Goal: Information Seeking & Learning: Find specific page/section

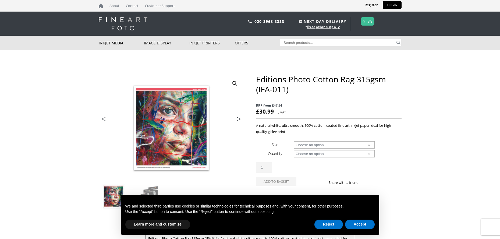
click at [113, 22] on img at bounding box center [123, 23] width 49 height 13
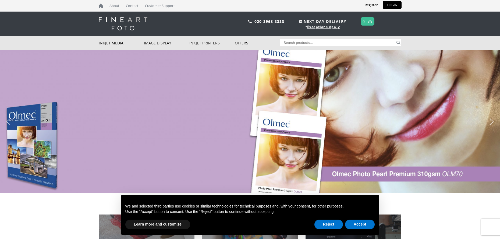
type input "015"
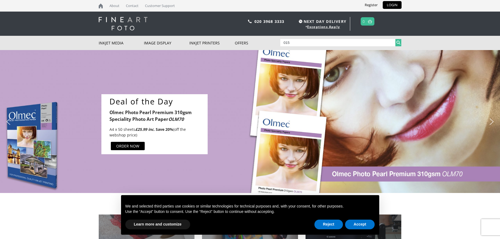
click at [401, 41] on button "Search" at bounding box center [399, 42] width 6 height 7
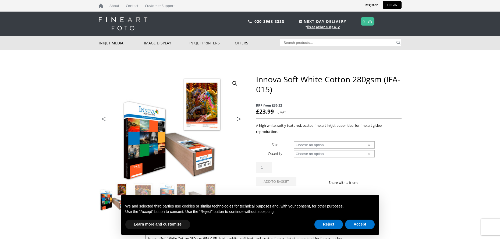
click at [347, 42] on input "Search for:" at bounding box center [337, 42] width 115 height 7
click at [115, 23] on img at bounding box center [123, 23] width 49 height 13
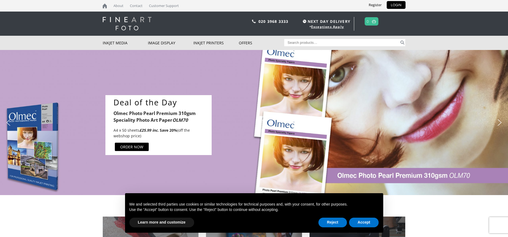
click at [370, 42] on input "Search for:" at bounding box center [342, 42] width 115 height 7
type input "045"
click at [400, 39] on button "Search" at bounding box center [403, 42] width 6 height 7
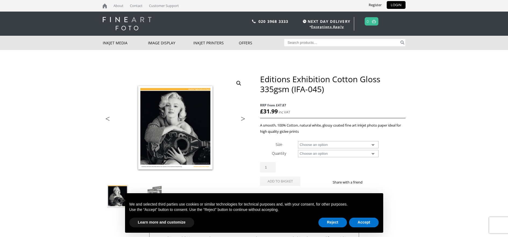
click at [131, 25] on img at bounding box center [127, 23] width 49 height 13
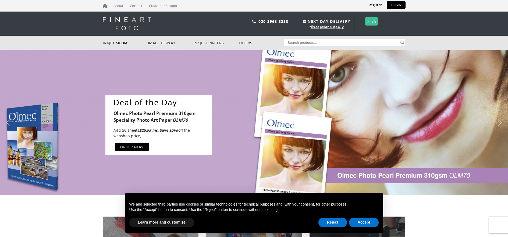
click at [340, 45] on input "Search for:" at bounding box center [342, 42] width 115 height 7
type input "x"
type input "015"
click at [400, 39] on button "Search" at bounding box center [403, 42] width 6 height 7
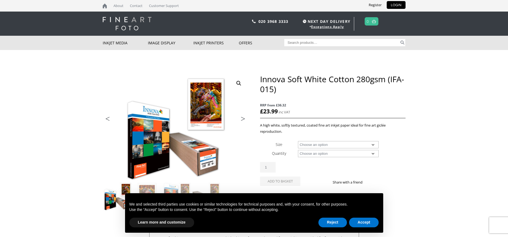
click at [310, 42] on input "Search for:" at bounding box center [342, 42] width 115 height 7
type input "editons"
click at [400, 39] on button "Search" at bounding box center [403, 42] width 6 height 7
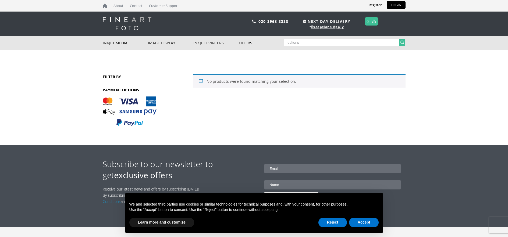
click at [403, 42] on button "Search" at bounding box center [403, 42] width 6 height 7
drag, startPoint x: 308, startPoint y: 44, endPoint x: 298, endPoint y: 44, distance: 10.0
click at [298, 44] on input "editons" at bounding box center [342, 42] width 115 height 7
type input "editon"
click at [402, 40] on button "Search" at bounding box center [403, 42] width 6 height 7
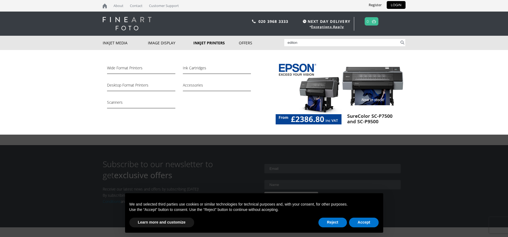
drag, startPoint x: 314, startPoint y: 44, endPoint x: 230, endPoint y: 37, distance: 84.8
click at [230, 37] on div "Inkjet Media Inkjet Fine Art Paper Inkjet Photo Paper Sample Packs Inkjet Canva…" at bounding box center [254, 43] width 303 height 14
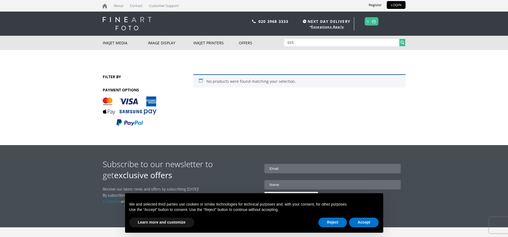
type input "015"
click at [404, 42] on button "Search" at bounding box center [403, 42] width 6 height 7
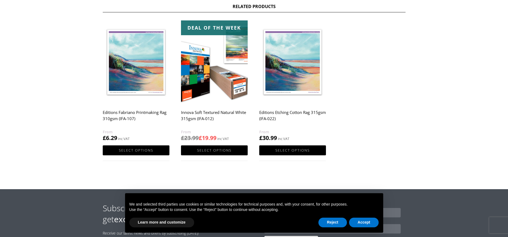
scroll to position [337, 0]
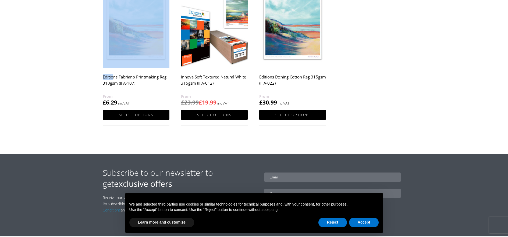
drag, startPoint x: 101, startPoint y: 75, endPoint x: 113, endPoint y: 79, distance: 12.1
copy body "About Contact Customer Support Register LOGIN 020 3968 3333 NEXT DAY DELIVERY *…"
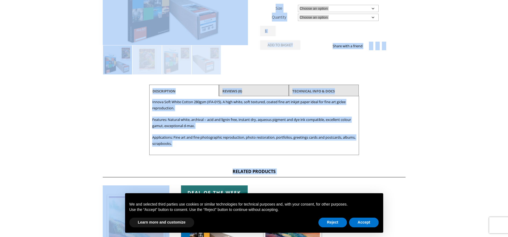
scroll to position [0, 0]
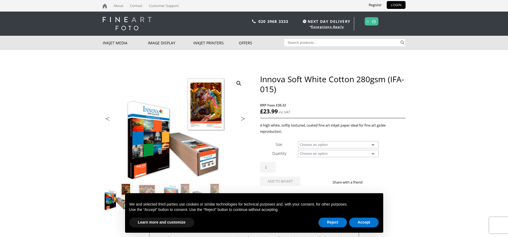
drag, startPoint x: 283, startPoint y: 51, endPoint x: 294, endPoint y: 52, distance: 10.5
click at [96, 26] on header "020 3968 3333 NEXT DAY DELIVERY * Exceptions Apply 0" at bounding box center [254, 24] width 508 height 24
click at [115, 25] on img at bounding box center [127, 23] width 49 height 13
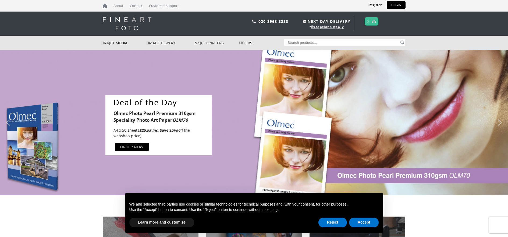
click at [315, 44] on input "Search for:" at bounding box center [342, 42] width 115 height 7
paste input "About Contact Customer Support RegisterLOGIN 020 3968 3333 NEXT DAY DELIVERY * …"
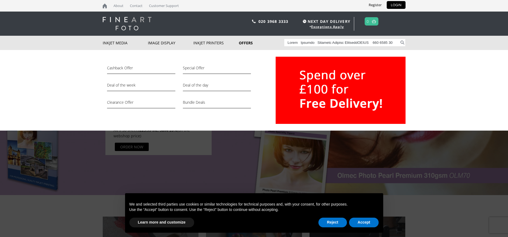
drag, startPoint x: 298, startPoint y: 44, endPoint x: 248, endPoint y: 36, distance: 50.9
click at [248, 36] on div "Inkjet Media Inkjet Fine Art Paper Inkjet Photo Paper Sample Packs Inkjet Canva…" at bounding box center [254, 43] width 303 height 14
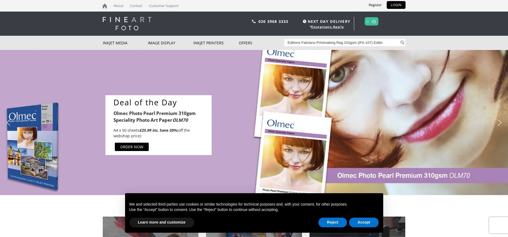
drag, startPoint x: 302, startPoint y: 43, endPoint x: 482, endPoint y: 36, distance: 179.4
click at [485, 37] on nav "CLOSE Inkjet Media Inkjet Fine Art Paper Inkjet Photo Paper Sample Packs Inkjet…" at bounding box center [254, 43] width 508 height 14
drag, startPoint x: 303, startPoint y: 41, endPoint x: 402, endPoint y: 41, distance: 98.5
click at [402, 36] on form "Search for: Fabriano Printmaking Rag 310gsm (IFA-107) Editio Search" at bounding box center [345, 36] width 121 height 0
type input "Fabriano"
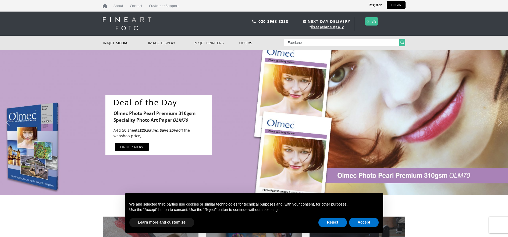
click at [403, 43] on button "Search" at bounding box center [403, 42] width 6 height 7
